Goal: Task Accomplishment & Management: Manage account settings

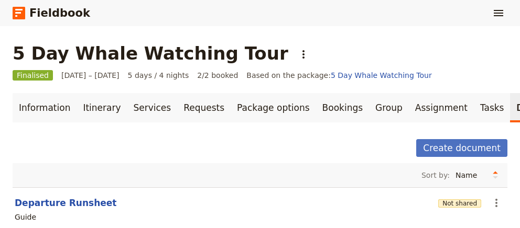
scroll to position [69, 0]
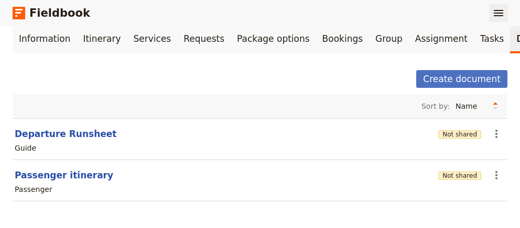
click at [495, 14] on icon "Show menu" at bounding box center [498, 13] width 13 height 13
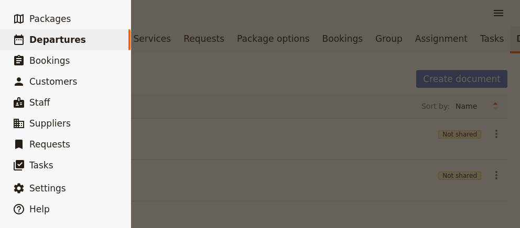
scroll to position [2, 0]
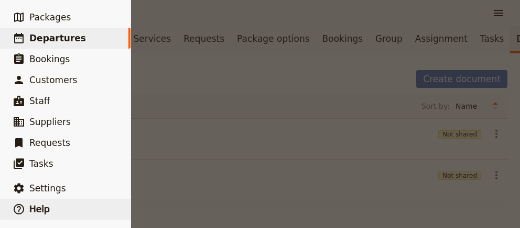
click at [34, 208] on span "Help" at bounding box center [39, 209] width 20 height 10
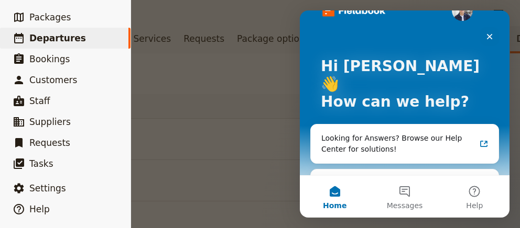
scroll to position [36, 0]
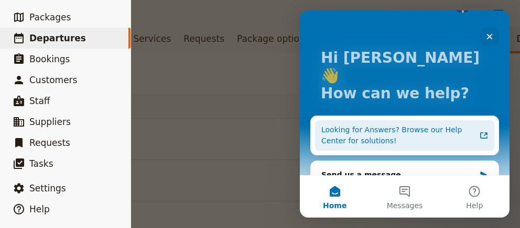
click at [399, 125] on div "Looking for Answers? Browse our Help Center for solutions!" at bounding box center [398, 136] width 154 height 22
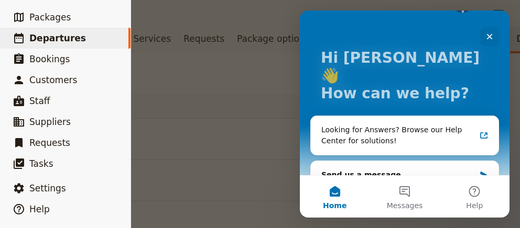
click at [258, 63] on div at bounding box center [260, 114] width 520 height 228
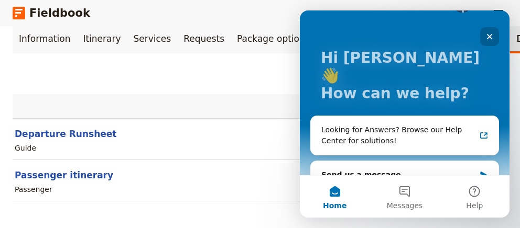
click at [487, 35] on icon "Close" at bounding box center [489, 36] width 8 height 8
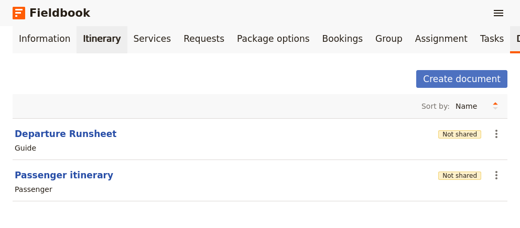
click at [89, 39] on link "Itinerary" at bounding box center [102, 38] width 50 height 29
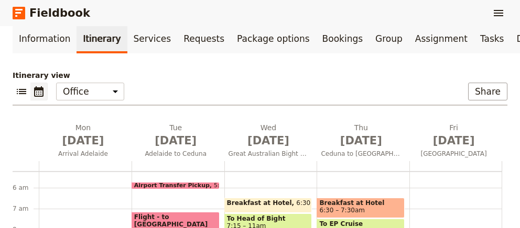
scroll to position [282, 0]
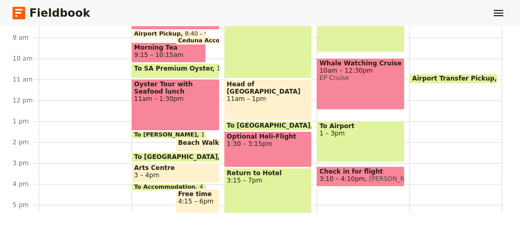
click at [470, 79] on span at bounding box center [453, 81] width 87 height 4
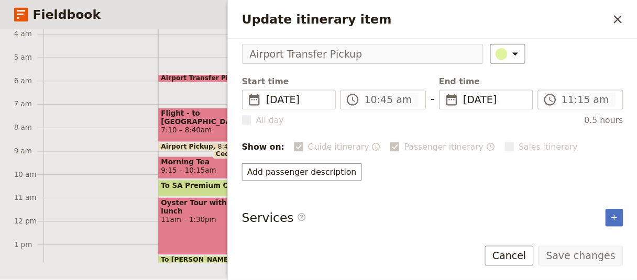
scroll to position [20, 0]
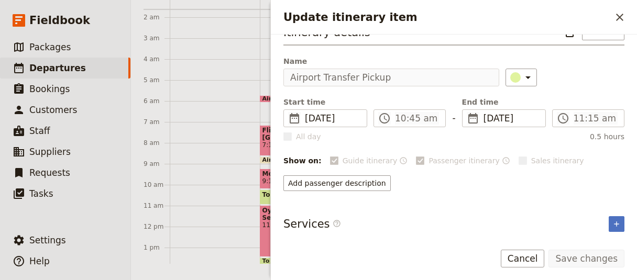
click at [223, 78] on div at bounding box center [215, 226] width 90 height 503
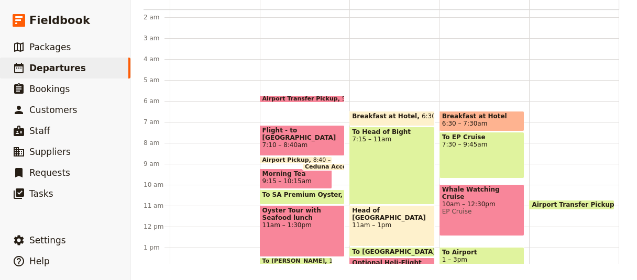
click at [519, 202] on span "Airport Transfer Pickup" at bounding box center [575, 204] width 87 height 7
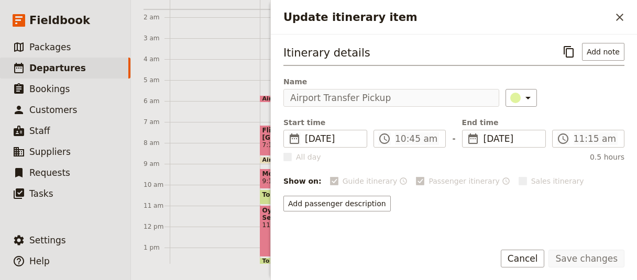
click at [417, 106] on div "Itinerary details ​ Add note Name Airport Transfer Pickup ​ Start time ​ [DATE]…" at bounding box center [453, 127] width 341 height 169
click at [315, 22] on h2 "Update itinerary item" at bounding box center [447, 17] width 328 height 16
click at [364, 58] on div "Itinerary details ​ Add note" at bounding box center [453, 54] width 341 height 23
click at [342, 53] on h3 "Itinerary details" at bounding box center [326, 53] width 87 height 16
click at [519, 50] on button "Add note" at bounding box center [603, 52] width 42 height 18
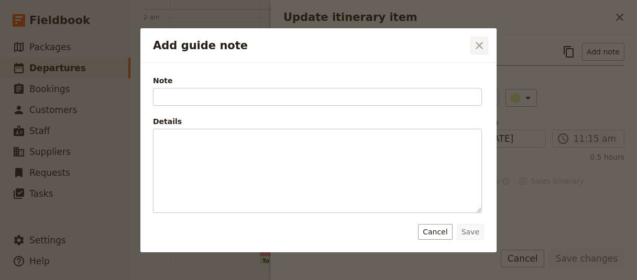
click at [478, 44] on icon "Close dialog" at bounding box center [479, 45] width 7 height 7
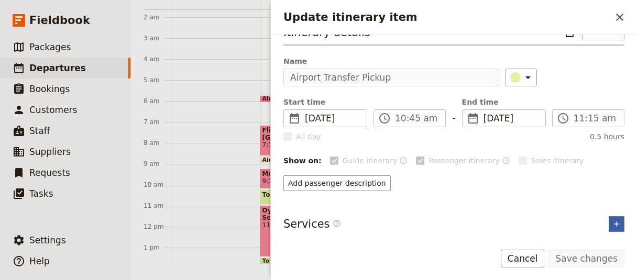
click at [519, 221] on icon "Add service inclusion" at bounding box center [617, 224] width 8 height 8
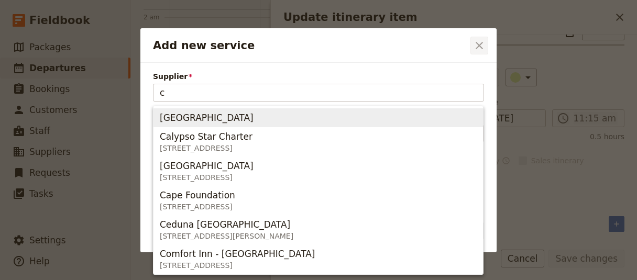
type input "c"
click at [477, 41] on icon "Close dialog" at bounding box center [479, 45] width 13 height 13
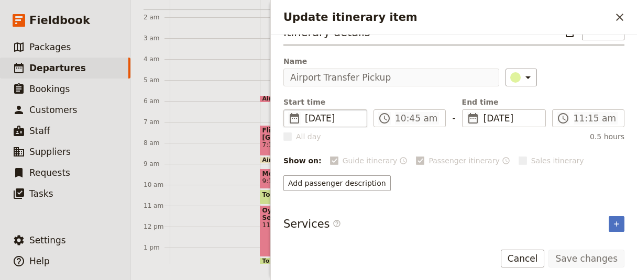
click at [356, 125] on fieldset "​ [DATE] [DATE]" at bounding box center [325, 119] width 84 height 18
click at [337, 112] on span "[DATE]" at bounding box center [333, 118] width 56 height 13
click at [293, 116] on span "​" at bounding box center [294, 118] width 13 height 13
click at [304, 137] on span "All day" at bounding box center [308, 137] width 25 height 10
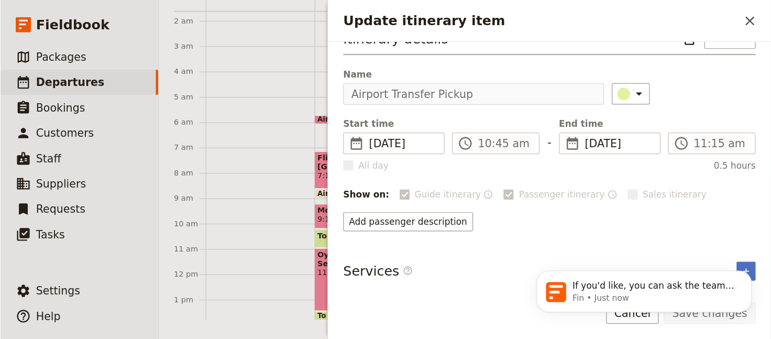
scroll to position [0, 0]
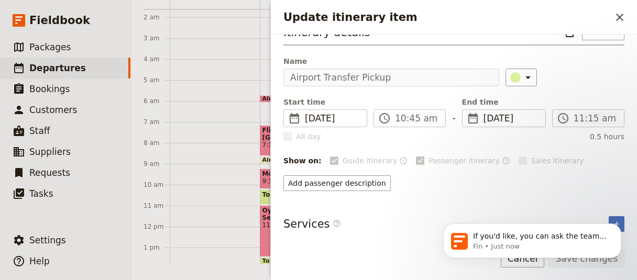
click at [519, 158] on label "Sales itinerary" at bounding box center [552, 161] width 66 height 10
drag, startPoint x: 302, startPoint y: 137, endPoint x: 288, endPoint y: 139, distance: 13.8
click at [301, 137] on span "All day" at bounding box center [308, 137] width 25 height 10
click at [288, 139] on rect "Update itinerary item" at bounding box center [287, 137] width 8 height 8
click at [330, 162] on label "Guide itinerary" at bounding box center [364, 161] width 68 height 10
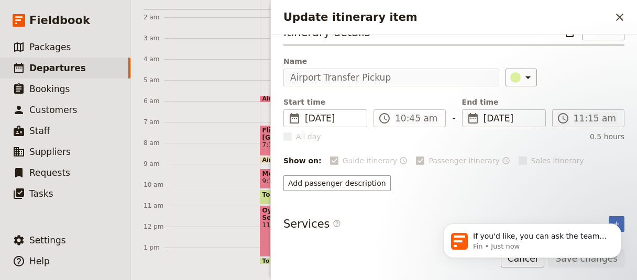
click at [519, 183] on div "Add passenger description" at bounding box center [453, 184] width 341 height 16
click at [519, 228] on icon "Dismiss notification" at bounding box center [619, 227] width 6 height 6
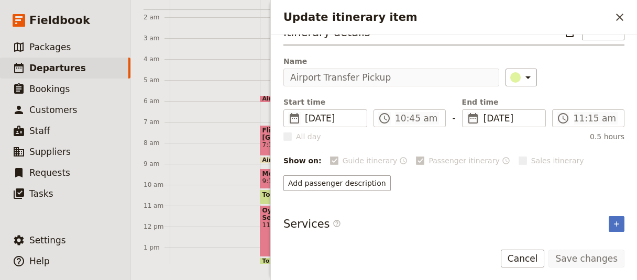
click at [519, 157] on rect "Update itinerary item" at bounding box center [523, 161] width 8 height 8
click at [417, 161] on rect "Update itinerary item" at bounding box center [421, 161] width 8 height 8
click at [330, 159] on icon "Update itinerary item" at bounding box center [334, 161] width 8 height 8
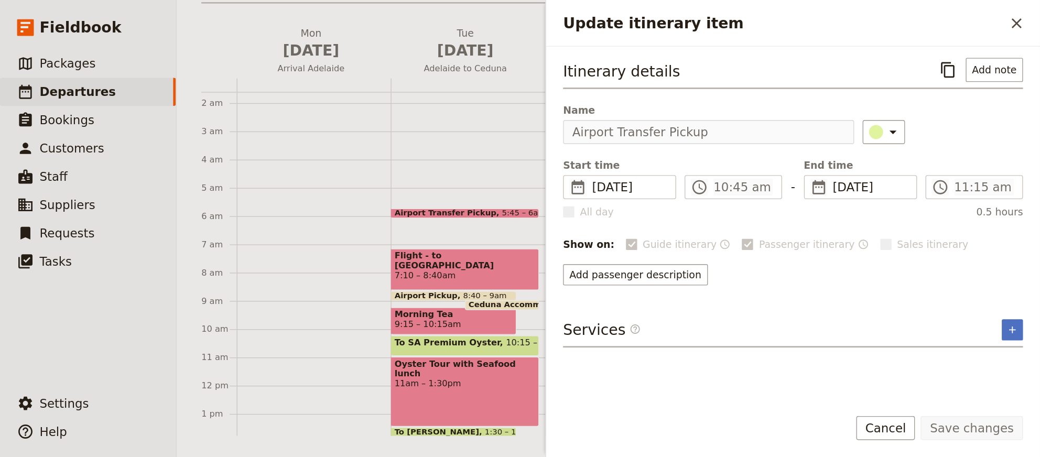
scroll to position [28, 0]
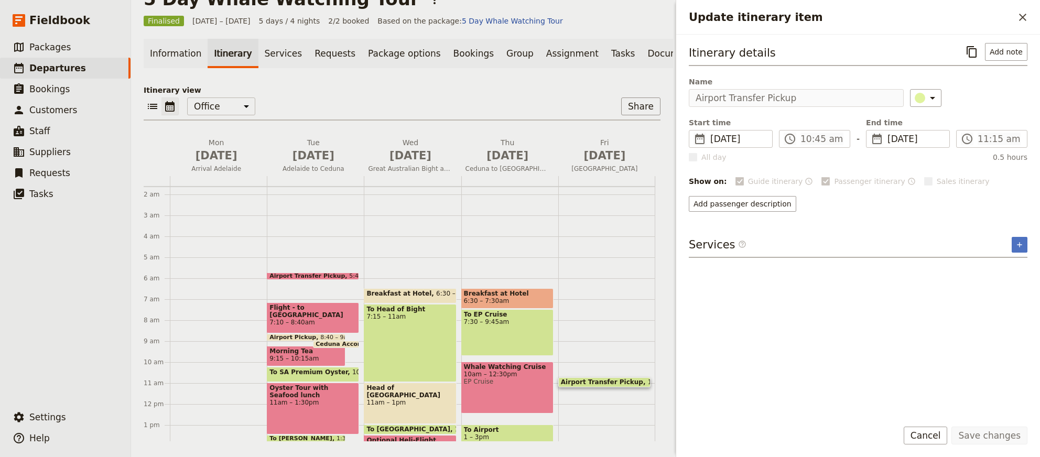
click at [519, 53] on h3 "Itinerary details" at bounding box center [732, 53] width 87 height 16
drag, startPoint x: 776, startPoint y: 53, endPoint x: 653, endPoint y: 50, distance: 122.7
click at [519, 50] on div "Itinerary details ​ Add note Name Airport Transfer Pickup ​ Start time ​ [DATE]…" at bounding box center [858, 223] width 364 height 376
click at [519, 54] on h3 "Itinerary details" at bounding box center [732, 53] width 87 height 16
click at [519, 110] on div "Itinerary details ​ Add note Name Airport Transfer Pickup ​ Start time ​ [DATE]…" at bounding box center [858, 127] width 339 height 169
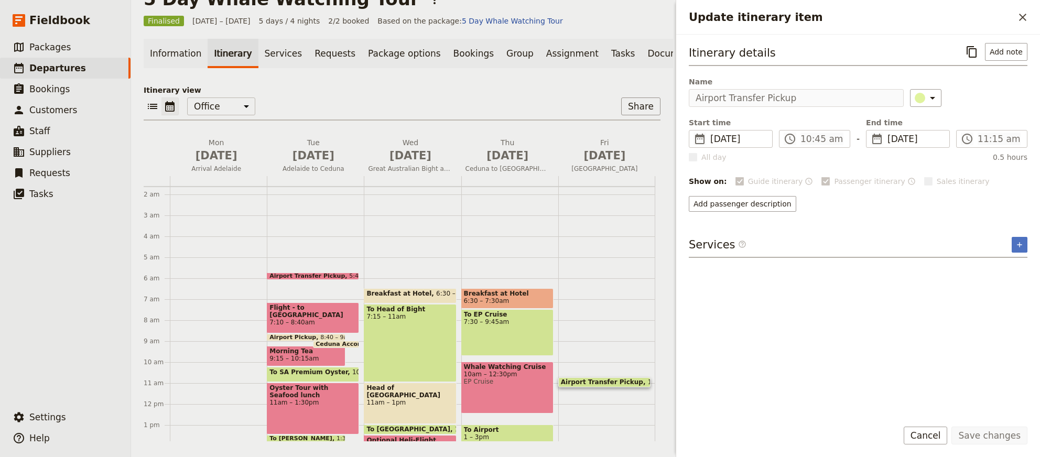
click at [519, 228] on div "Airport Transfer Pickup 10:45 – 11:15am" at bounding box center [606, 403] width 97 height 503
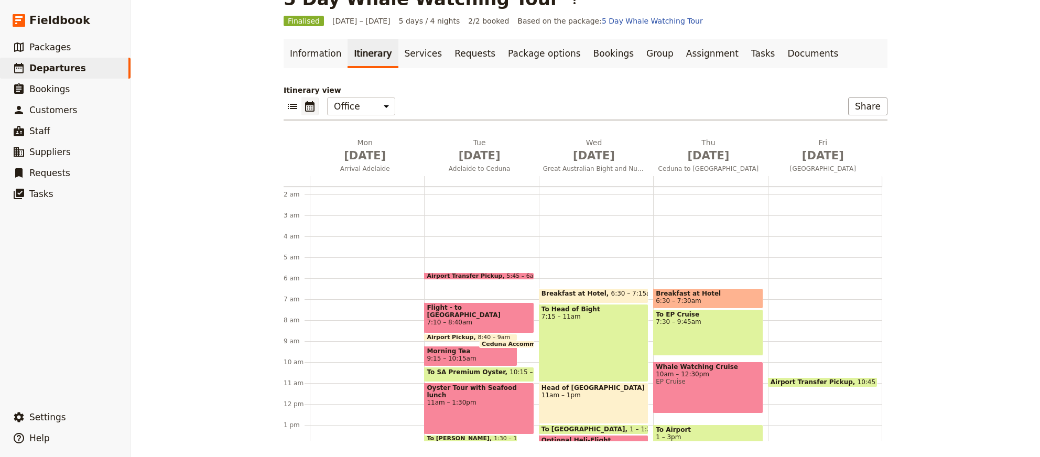
click at [519, 228] on span "Airport Transfer Pickup" at bounding box center [813, 381] width 87 height 7
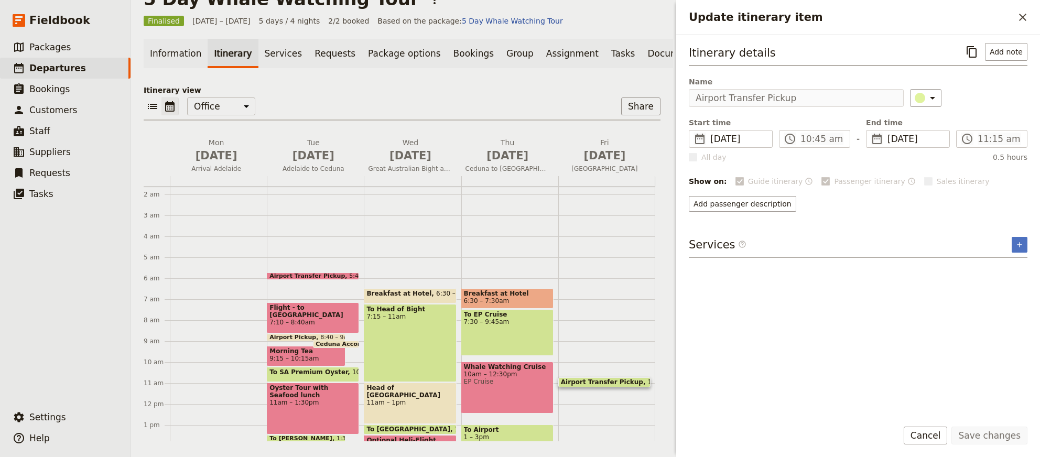
click at [320, 228] on span at bounding box center [312, 277] width 91 height 4
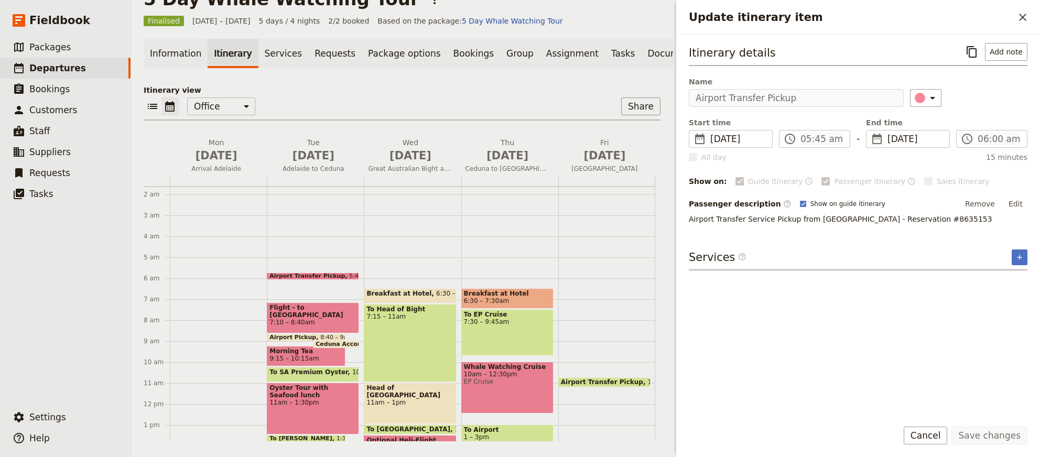
click at [309, 228] on span at bounding box center [312, 277] width 91 height 4
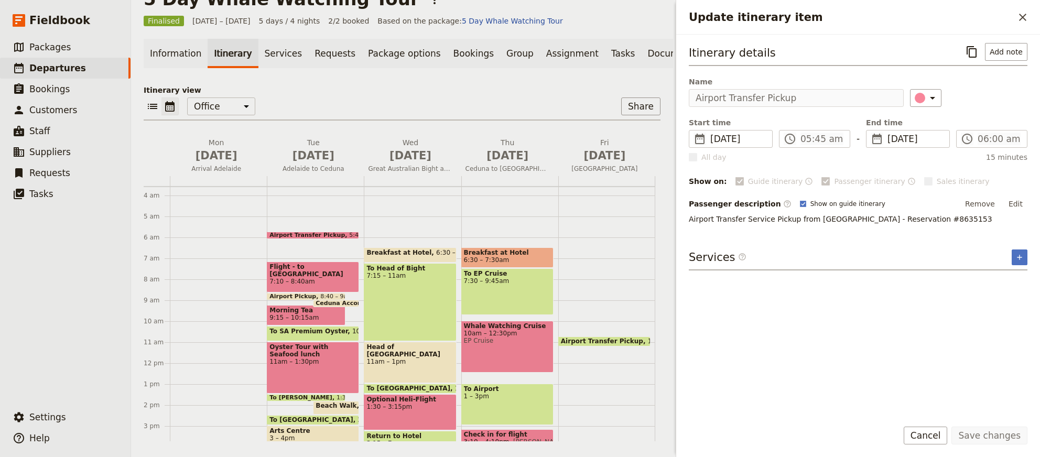
scroll to position [248, 0]
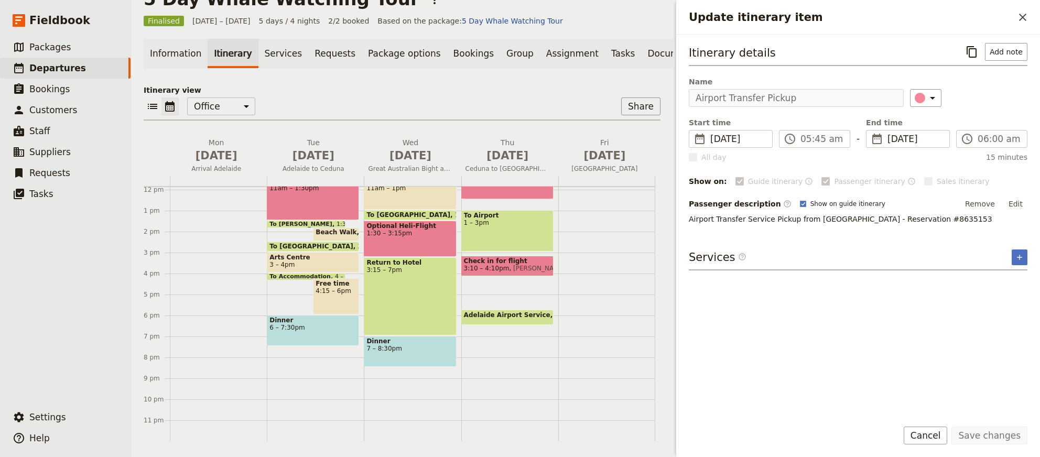
click at [509, 228] on span "Adelaide Airport Service" at bounding box center [509, 314] width 91 height 7
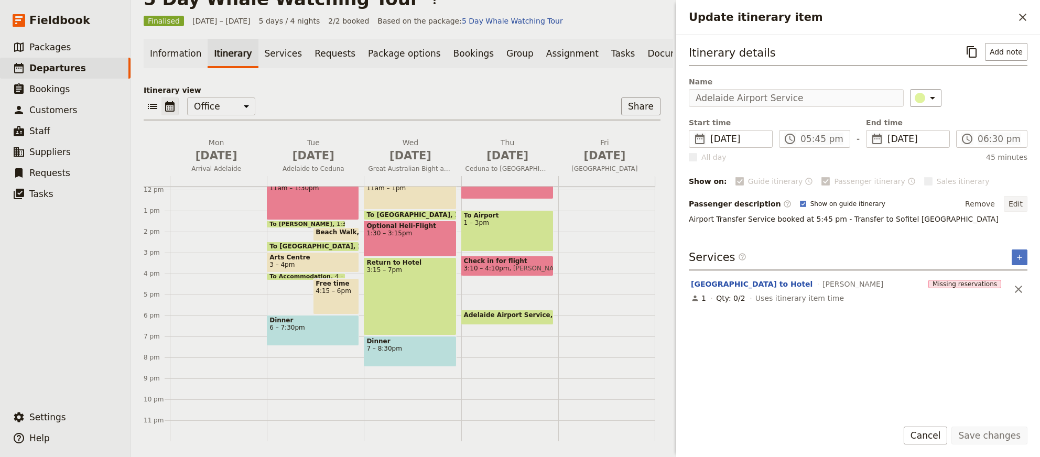
click at [519, 202] on button "Edit" at bounding box center [1015, 204] width 24 height 16
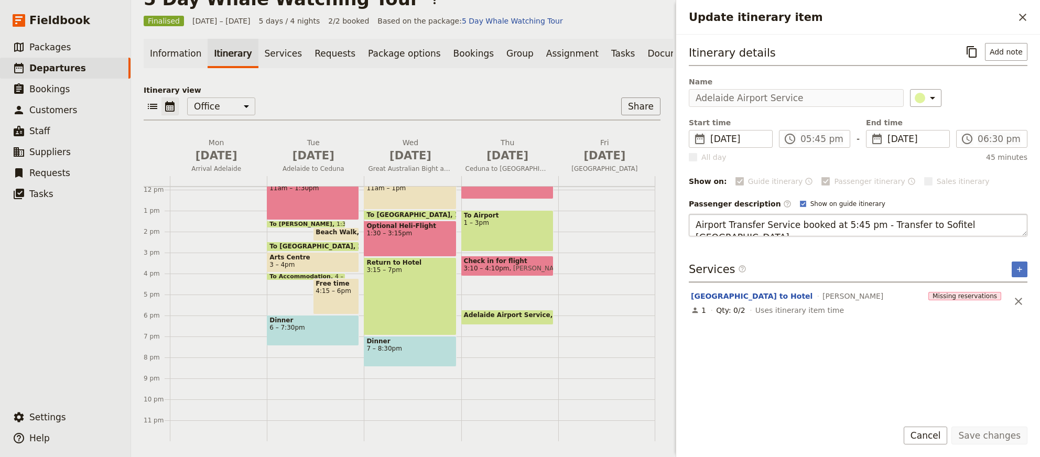
click at [519, 224] on textarea "Airport Transfer Service booked at 5:45 pm - Transfer to Sofitel [GEOGRAPHIC_DA…" at bounding box center [858, 225] width 339 height 23
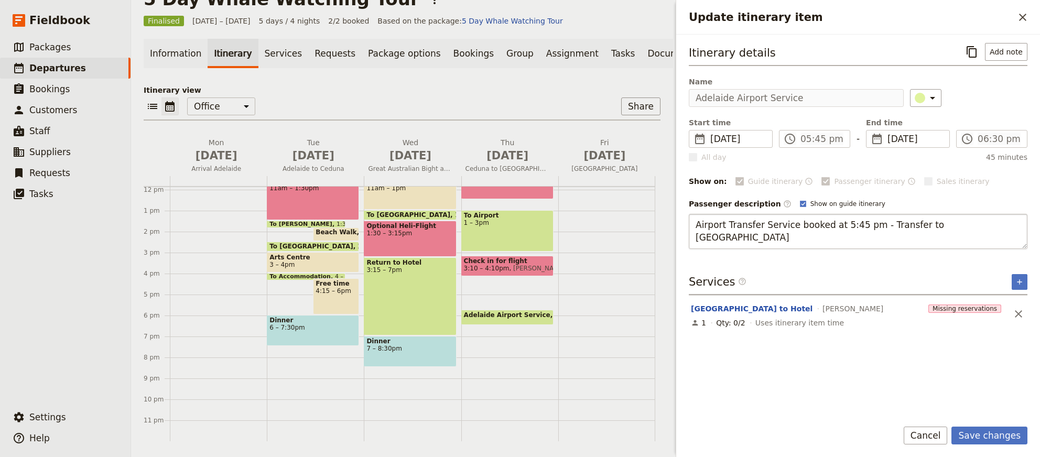
type textarea "Airport Transfer Service booked at 5:45 pm - Transfer to [GEOGRAPHIC_DATA] - re…"
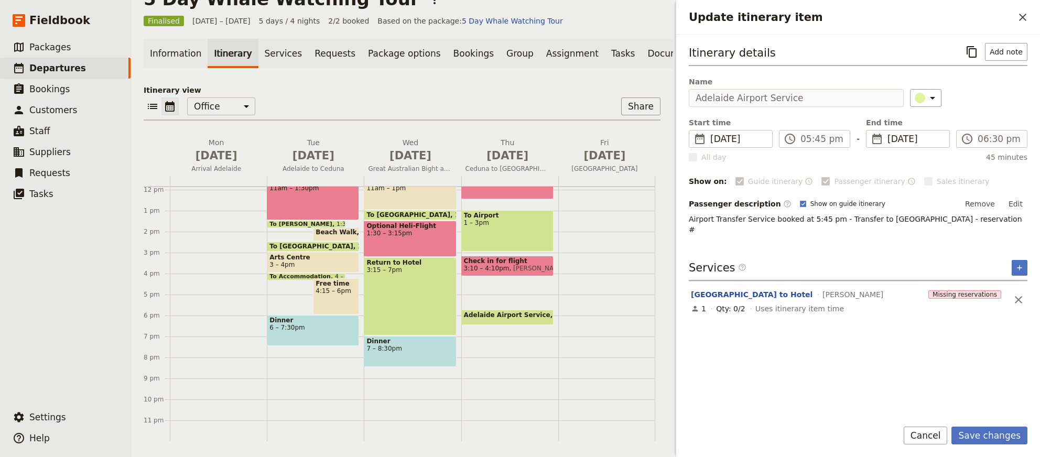
click at [519, 220] on p "Airport Transfer Service booked at 5:45 pm - Transfer to [GEOGRAPHIC_DATA] - re…" at bounding box center [858, 224] width 339 height 21
click at [519, 222] on p "Airport Transfer Service booked at 5:45 pm - Transfer to [GEOGRAPHIC_DATA] - re…" at bounding box center [858, 224] width 339 height 21
click at [519, 217] on p "Airport Transfer Service booked at 5:45 pm - Transfer to [GEOGRAPHIC_DATA] - re…" at bounding box center [858, 224] width 339 height 21
click at [519, 205] on button "Edit" at bounding box center [1015, 204] width 24 height 16
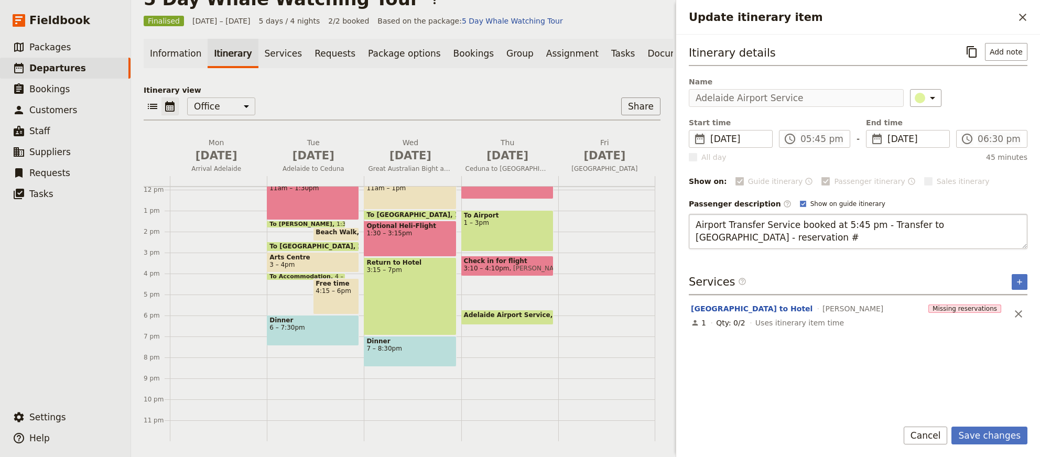
type textarea "Airport Transfer Service booked at 5:45 pm - Transfer to [GEOGRAPHIC_DATA] - re…"
click at [519, 228] on button "Save changes" at bounding box center [989, 436] width 76 height 18
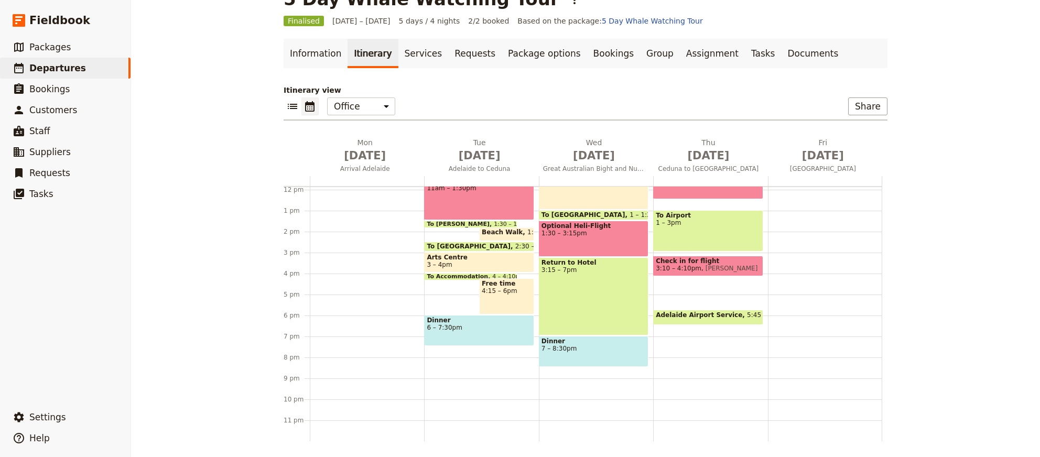
click at [519, 228] on span "Adelaide Airport Service" at bounding box center [701, 314] width 91 height 7
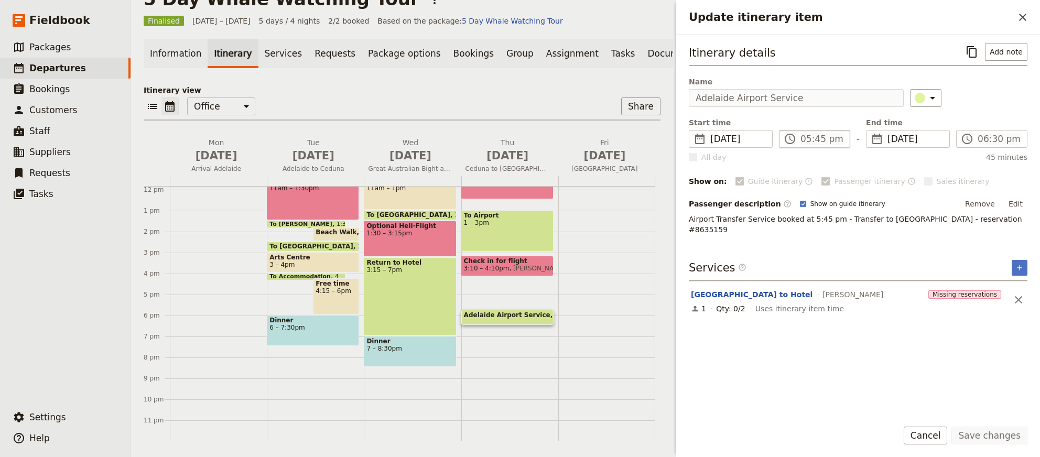
click at [519, 142] on label "​ 05:45 pm" at bounding box center [814, 139] width 71 height 18
click at [519, 140] on span "[DATE]" at bounding box center [738, 139] width 56 height 13
click at [519, 157] on rect "Update itinerary item" at bounding box center [693, 157] width 8 height 8
click at [519, 183] on div "Guide itinerary ​" at bounding box center [774, 181] width 78 height 13
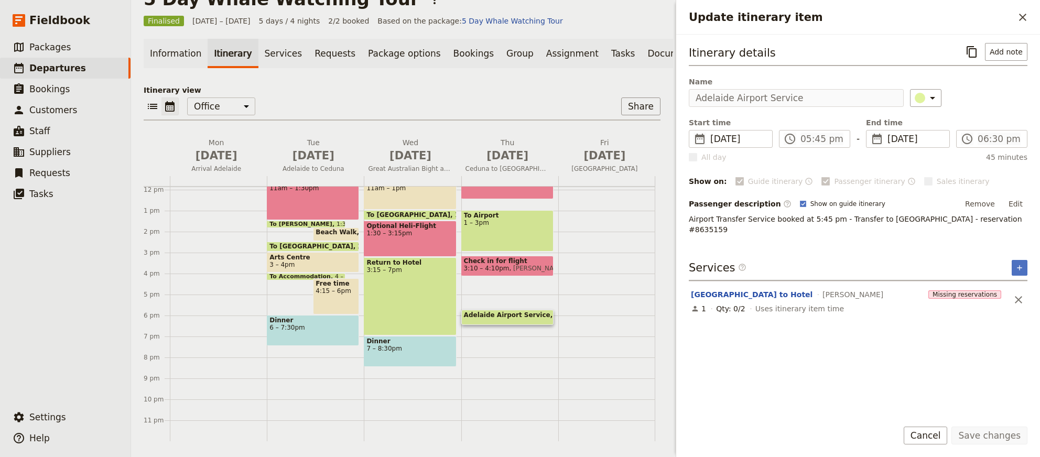
click at [519, 228] on div "Itinerary details ​ Add note Name Adelaide Airport Service ​ Start time ​ [DATE…" at bounding box center [858, 226] width 339 height 367
click at [519, 20] on icon "Close drawer" at bounding box center [1022, 17] width 13 height 13
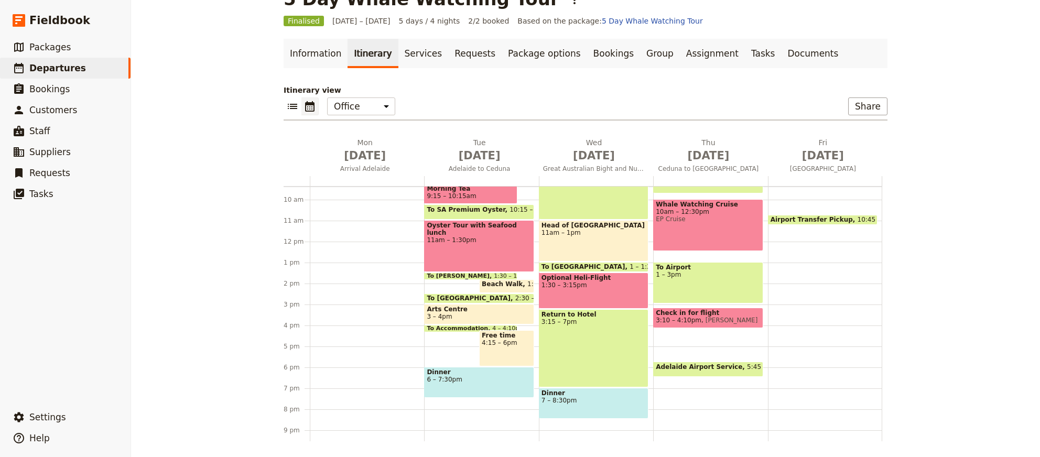
scroll to position [214, 0]
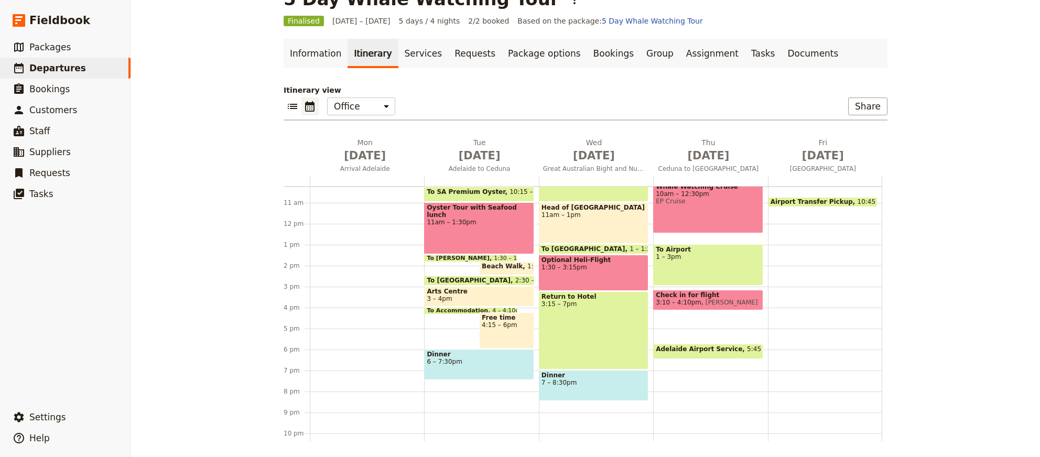
click at [519, 203] on span at bounding box center [822, 204] width 108 height 4
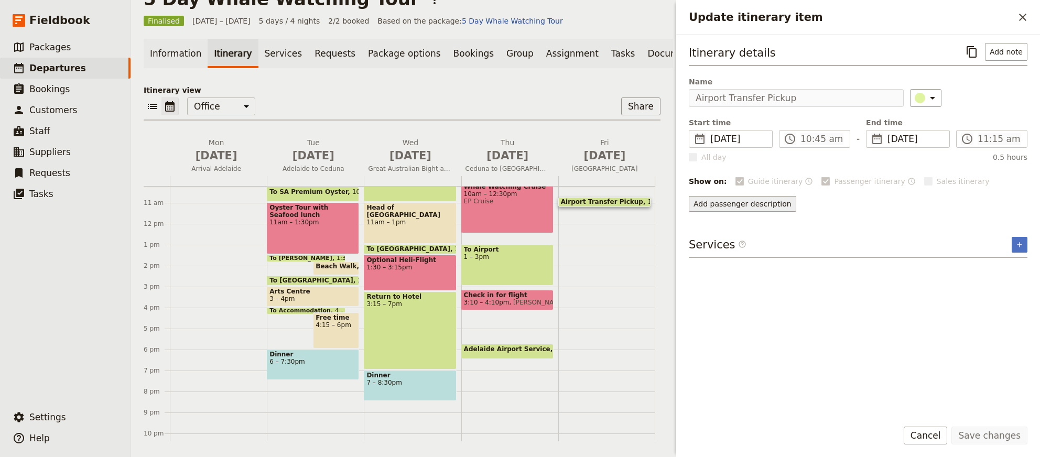
click at [519, 205] on button "Add passenger description" at bounding box center [742, 204] width 107 height 16
click at [519, 228] on textarea "Update itinerary item" at bounding box center [858, 231] width 339 height 35
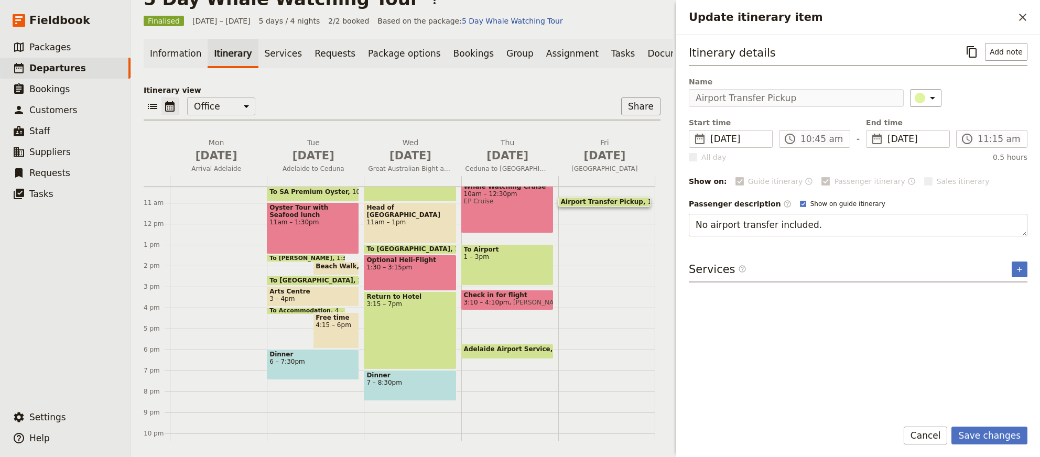
type textarea "No airport transfer included."
click at [519, 228] on button "Save changes" at bounding box center [989, 436] width 76 height 18
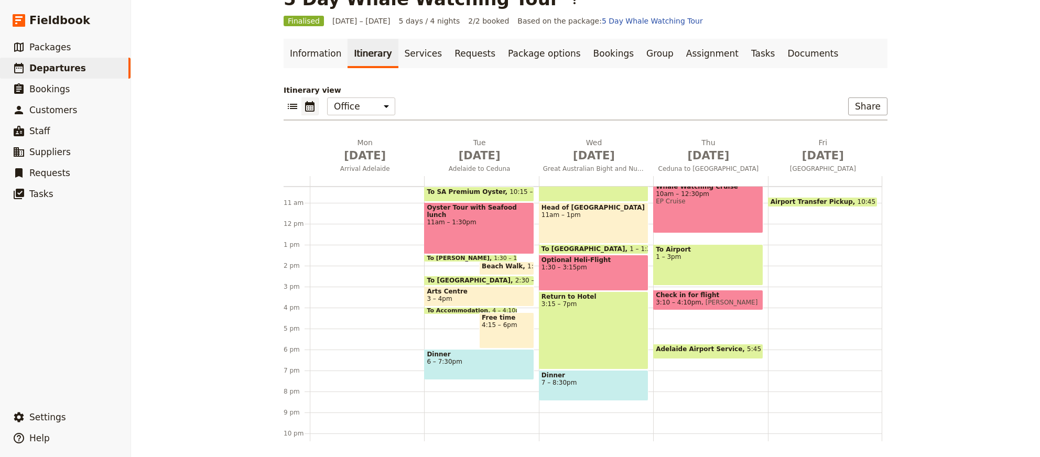
click at [519, 202] on span at bounding box center [822, 204] width 108 height 4
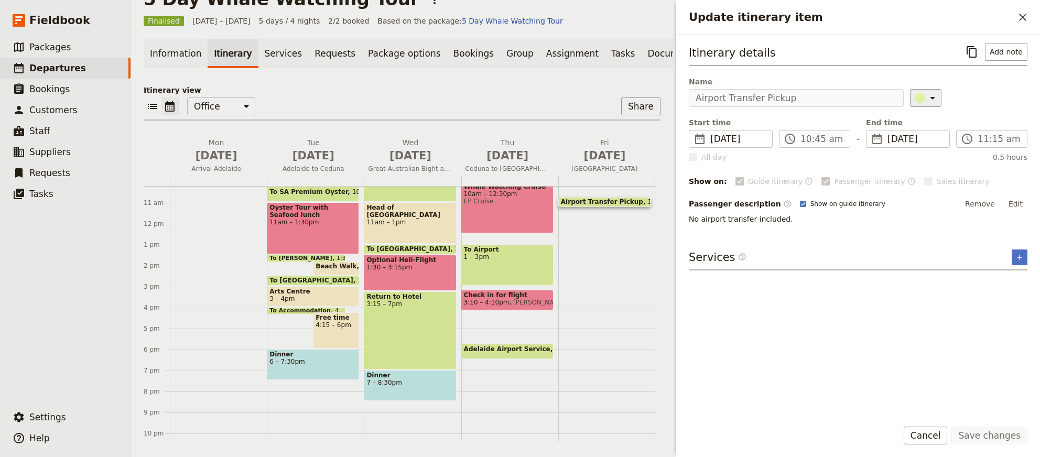
click at [519, 99] on div "Update itinerary item" at bounding box center [919, 98] width 10 height 10
click at [519, 175] on div "button" at bounding box center [913, 170] width 10 height 10
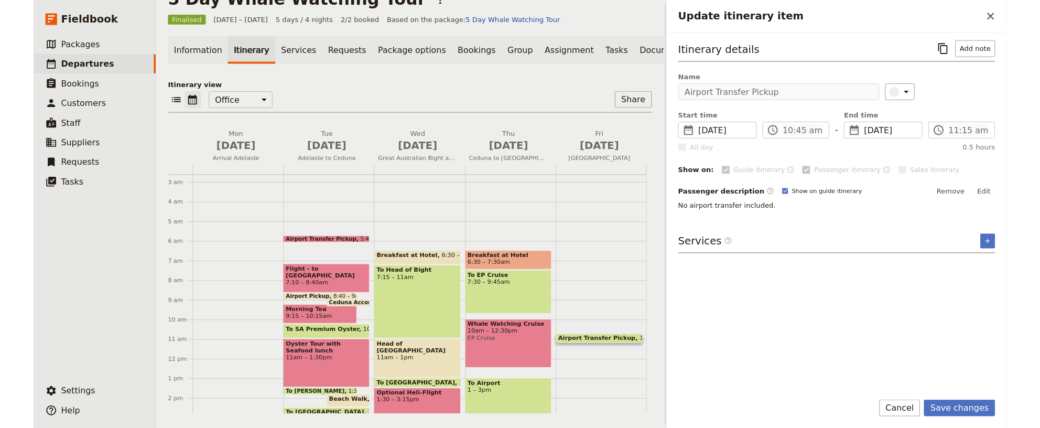
scroll to position [0, 0]
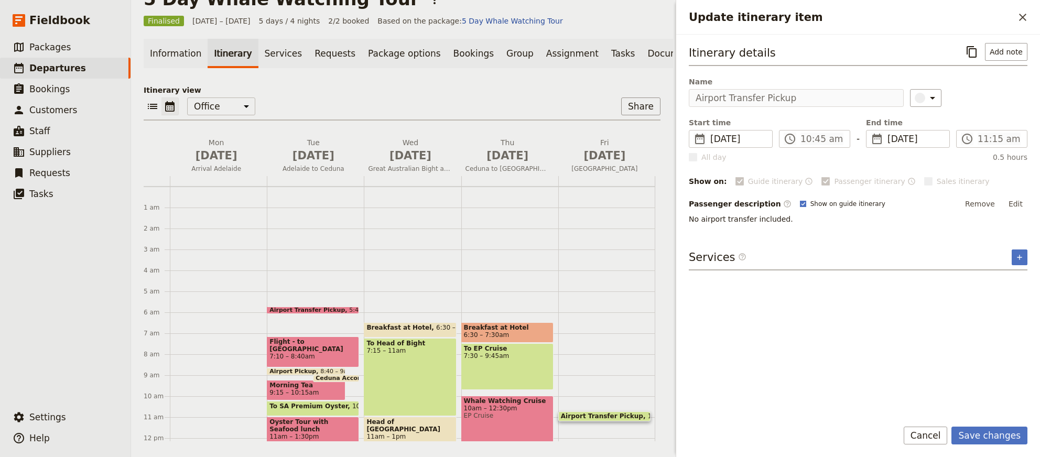
click at [519, 201] on rect "Update itinerary item" at bounding box center [803, 204] width 6 height 6
click at [519, 200] on input "Show on guide itinerary" at bounding box center [799, 199] width 1 height 1
checkbox input "false"
click at [519, 194] on div "Itinerary details ​ Add note Name Airport Transfer Pickup ​ Start time ​ [DATE]…" at bounding box center [858, 133] width 339 height 181
click at [519, 184] on span "Guide itinerary" at bounding box center [775, 181] width 55 height 10
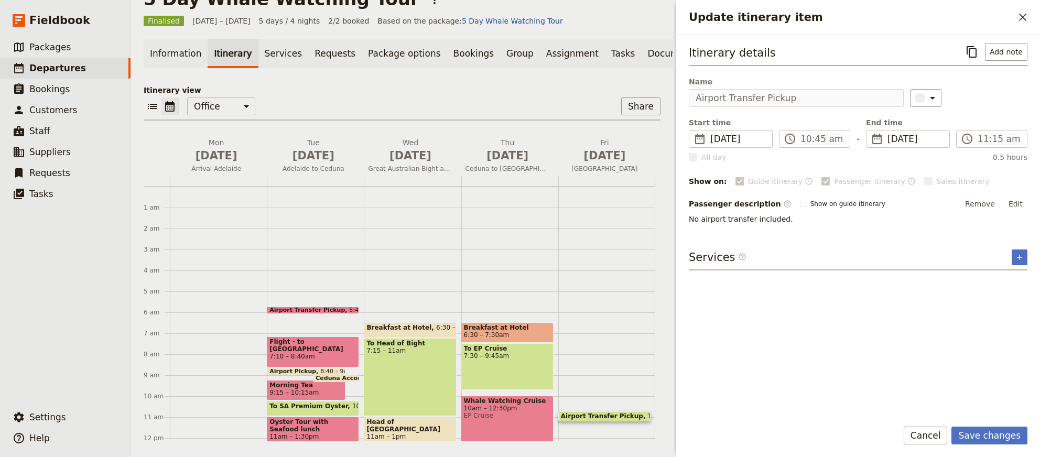
click at [519, 169] on div "Itinerary details ​ Add note Name Airport Transfer Pickup ​ Start time ​ [DATE]…" at bounding box center [858, 133] width 339 height 181
click at [519, 177] on span "Passenger itinerary" at bounding box center [869, 181] width 71 height 10
click at [519, 163] on div "Itinerary details ​ Add note Name Airport Transfer Pickup ​ Start time ​ [DATE]…" at bounding box center [858, 133] width 339 height 181
